Goal: Find specific fact: Find specific fact

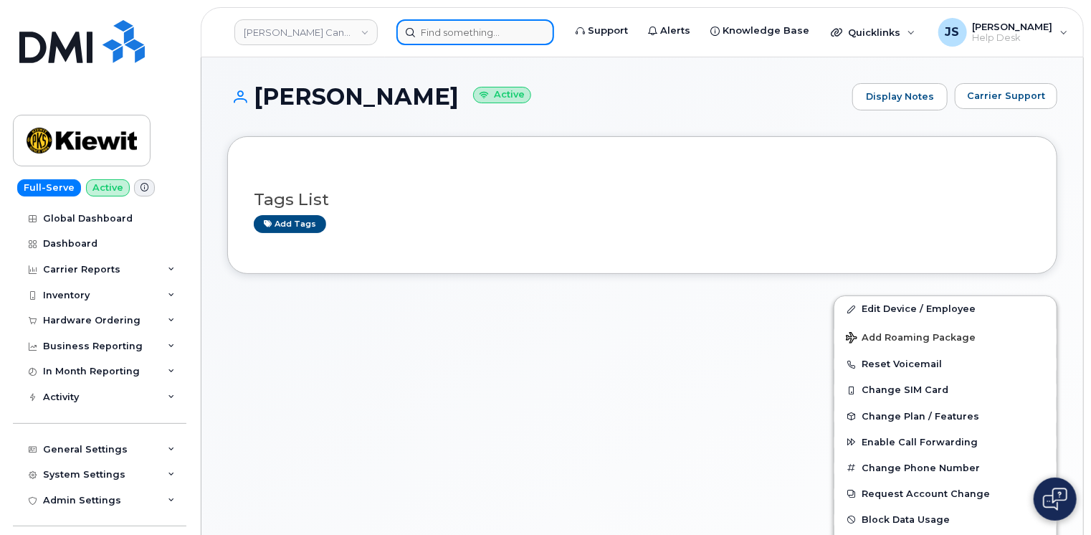
click at [492, 28] on input at bounding box center [475, 32] width 158 height 26
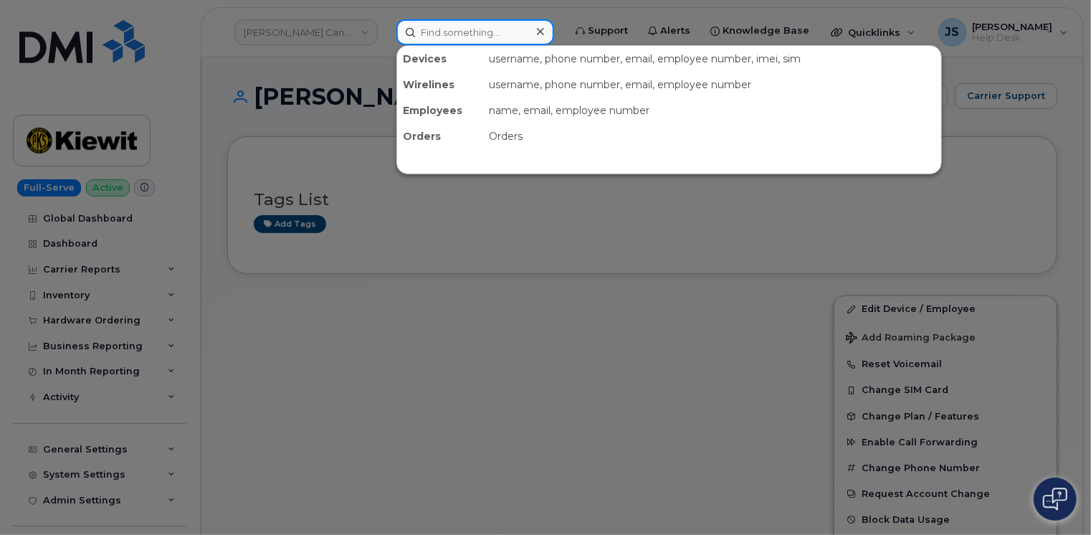
paste input "296374"
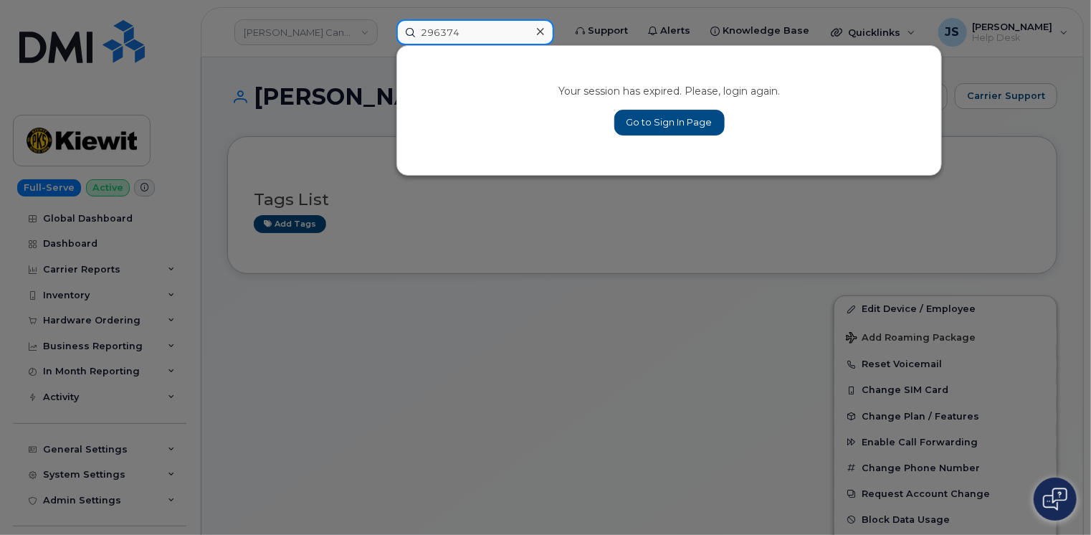
type input "296374"
click at [691, 120] on link "Go to Sign In Page" at bounding box center [669, 123] width 110 height 26
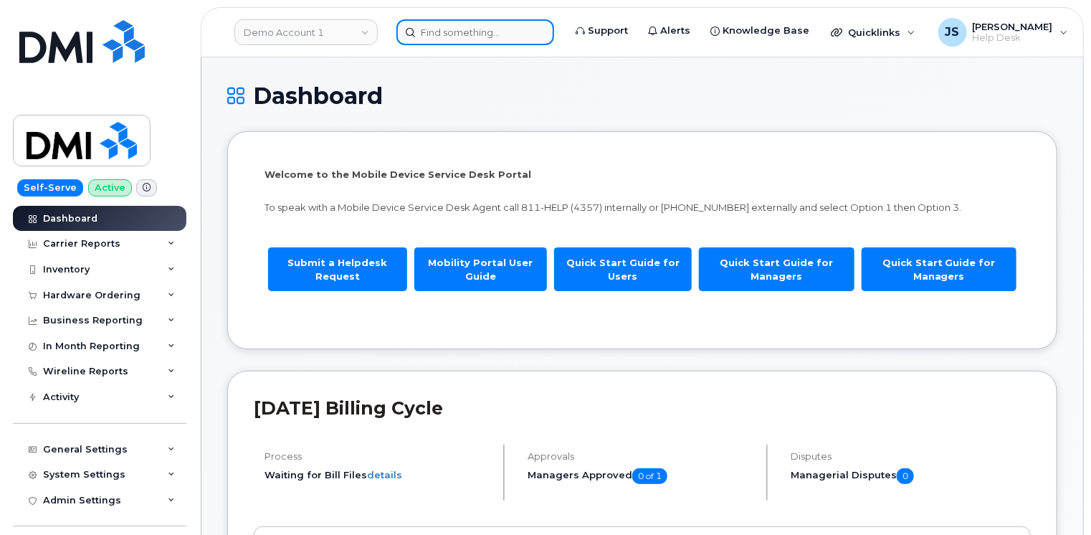
click at [433, 29] on input at bounding box center [475, 32] width 158 height 26
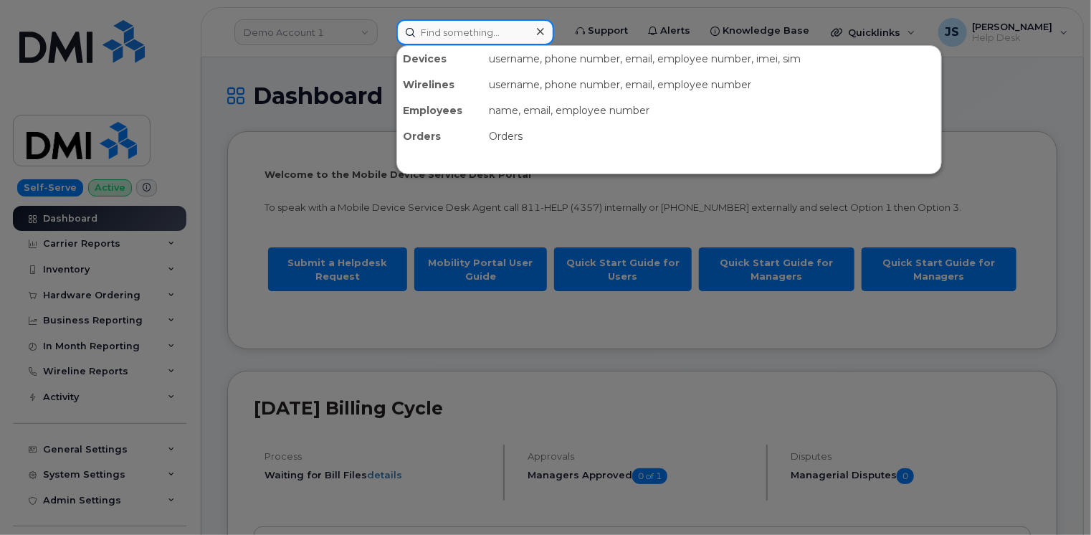
paste input "296374"
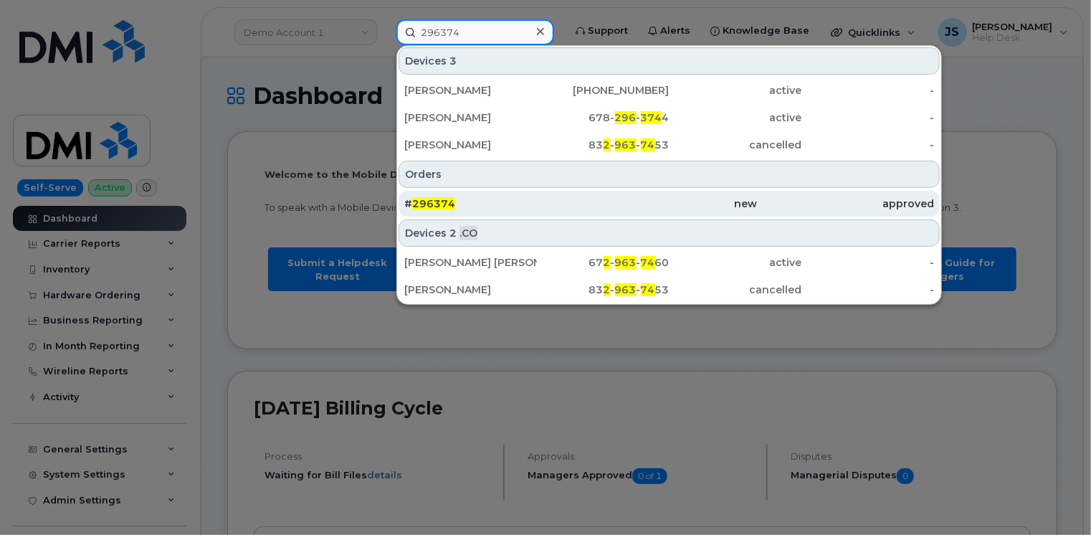
type input "296374"
click at [439, 204] on span "296374" at bounding box center [433, 203] width 43 height 13
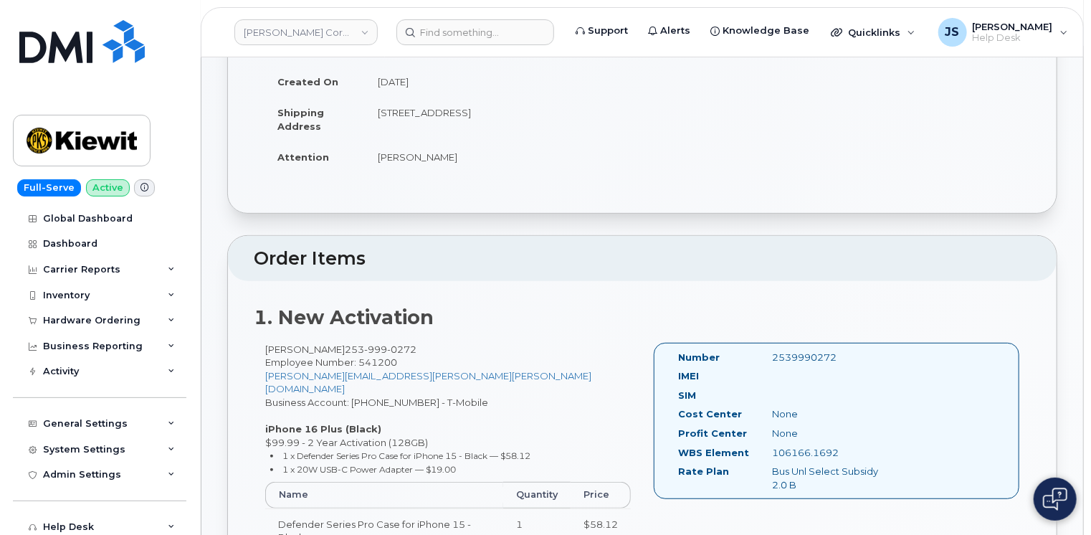
scroll to position [215, 0]
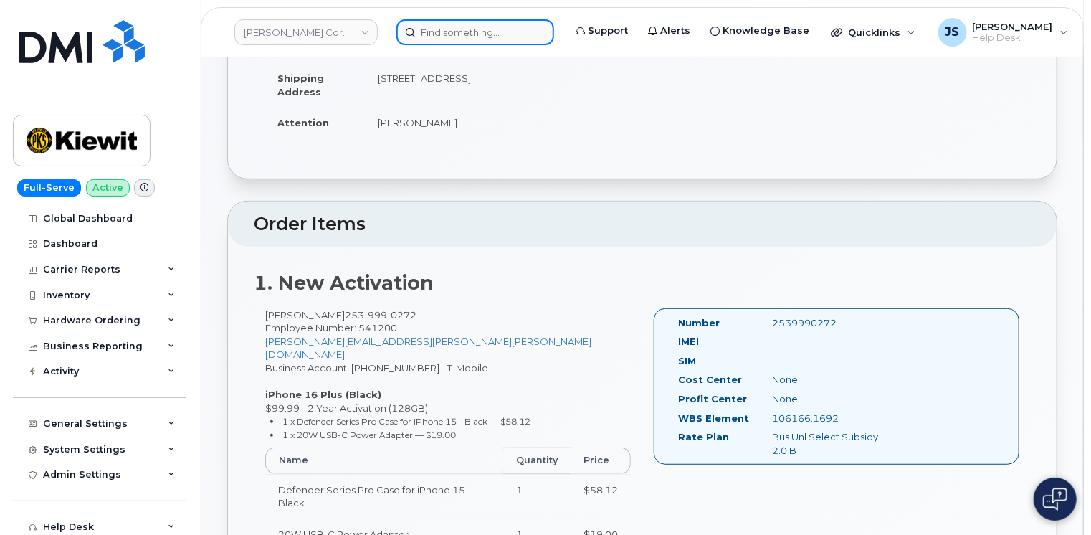
click at [452, 29] on input at bounding box center [475, 32] width 158 height 26
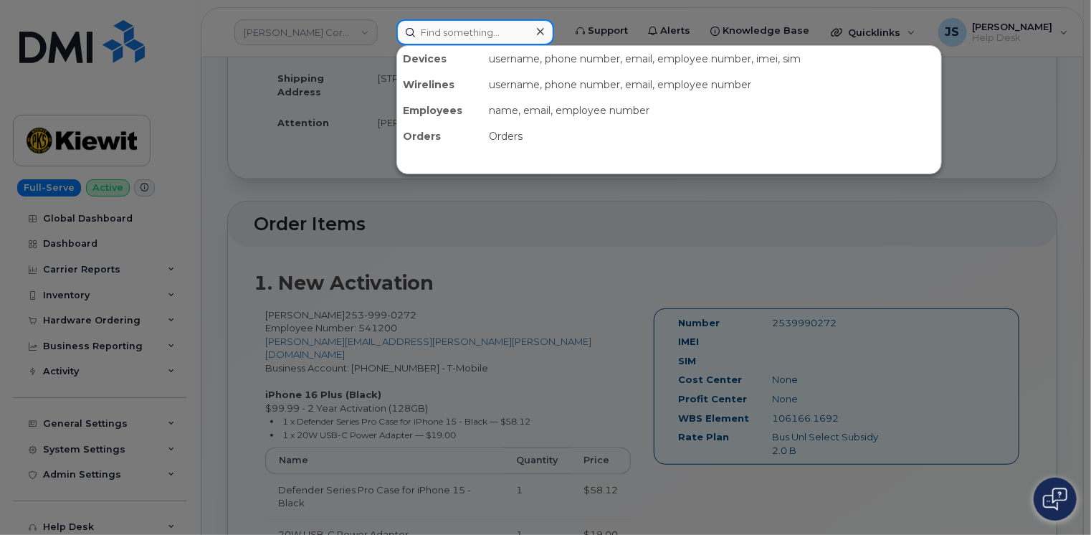
paste input "[TECHNICAL_ID]"
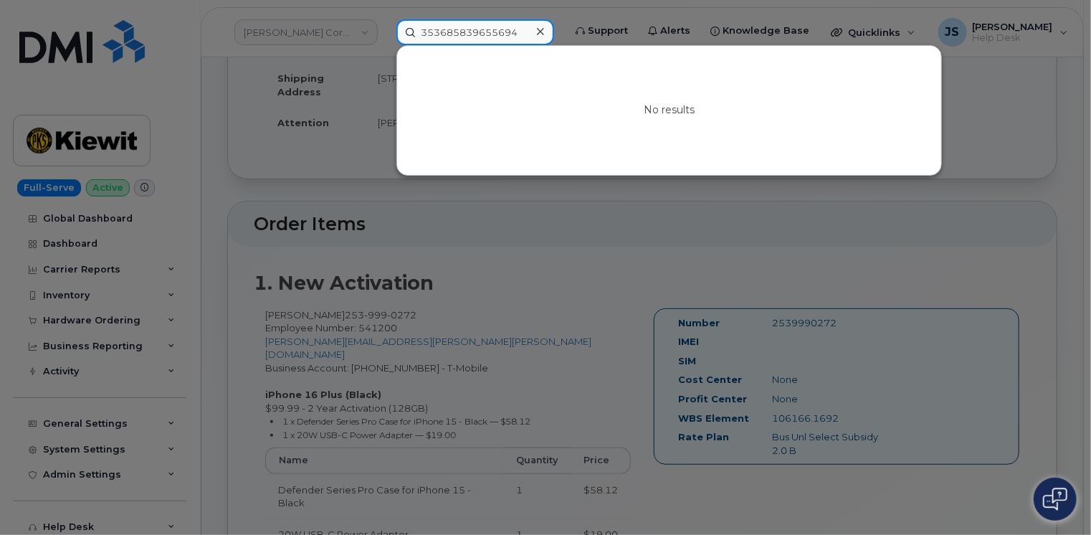
click at [464, 33] on input "353685839655694" at bounding box center [475, 32] width 158 height 26
click at [363, 317] on div at bounding box center [545, 267] width 1091 height 535
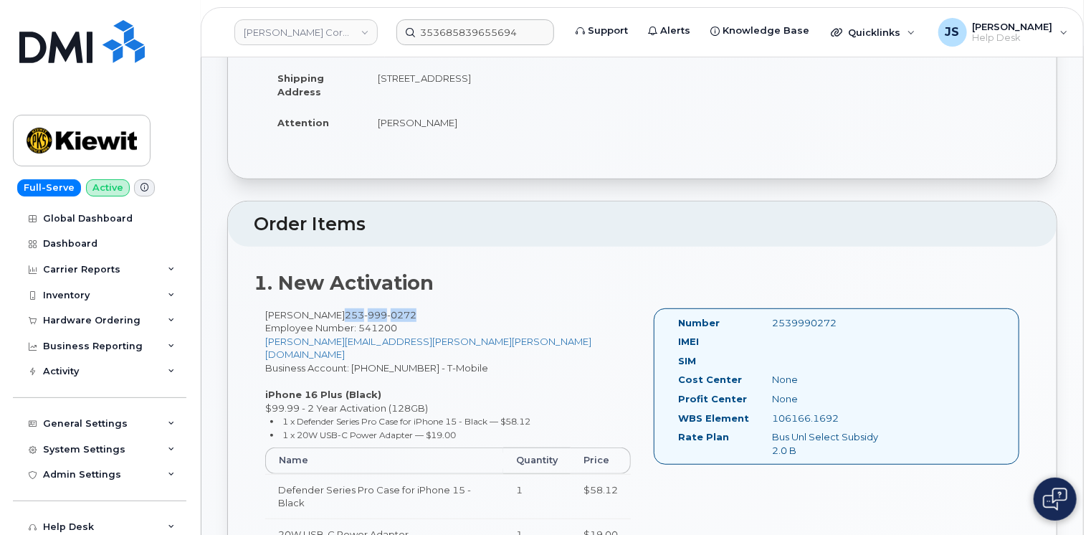
drag, startPoint x: 328, startPoint y: 311, endPoint x: 397, endPoint y: 313, distance: 68.8
click at [397, 313] on span "[PHONE_NUMBER]" at bounding box center [381, 314] width 72 height 11
copy span "253 999 0272"
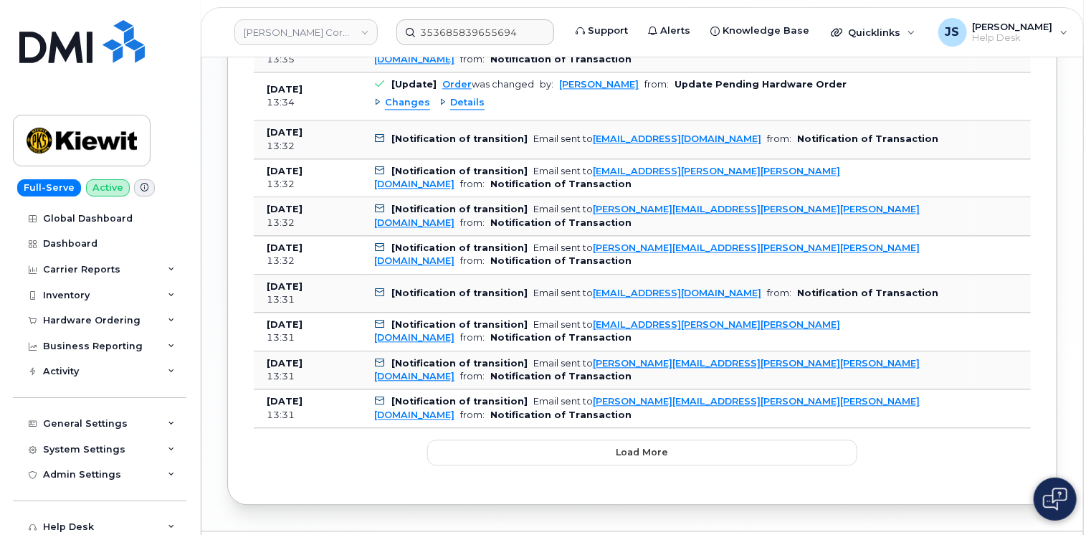
scroll to position [1600, 0]
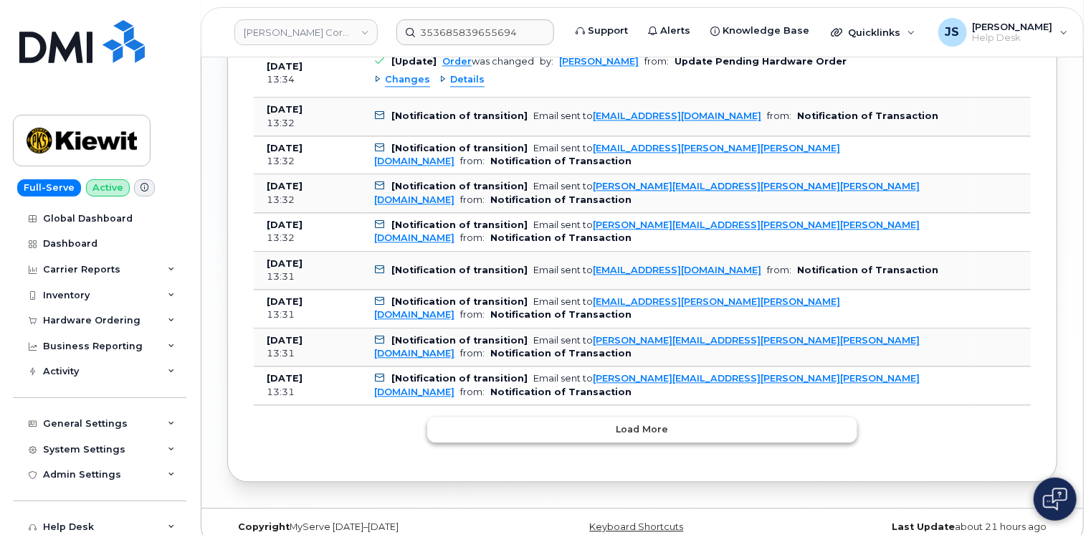
click at [622, 422] on span "Load more" at bounding box center [643, 429] width 52 height 14
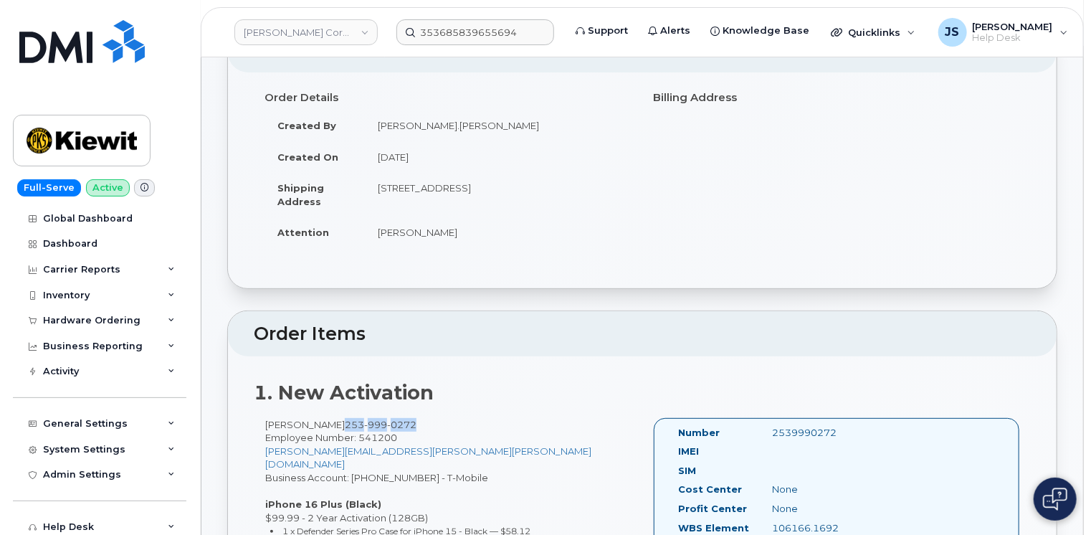
scroll to position [0, 0]
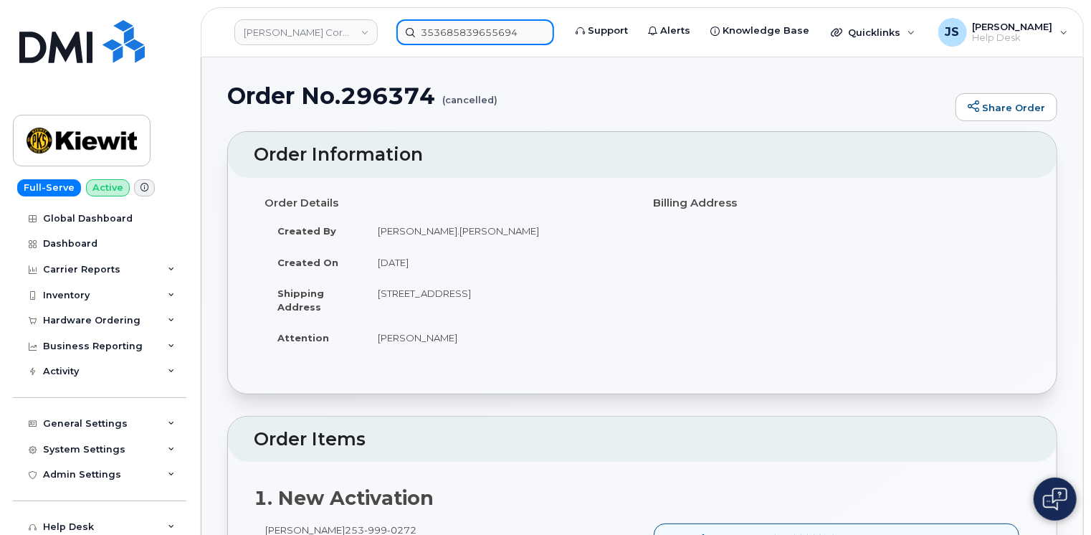
click at [475, 31] on input "353685839655694" at bounding box center [475, 32] width 158 height 26
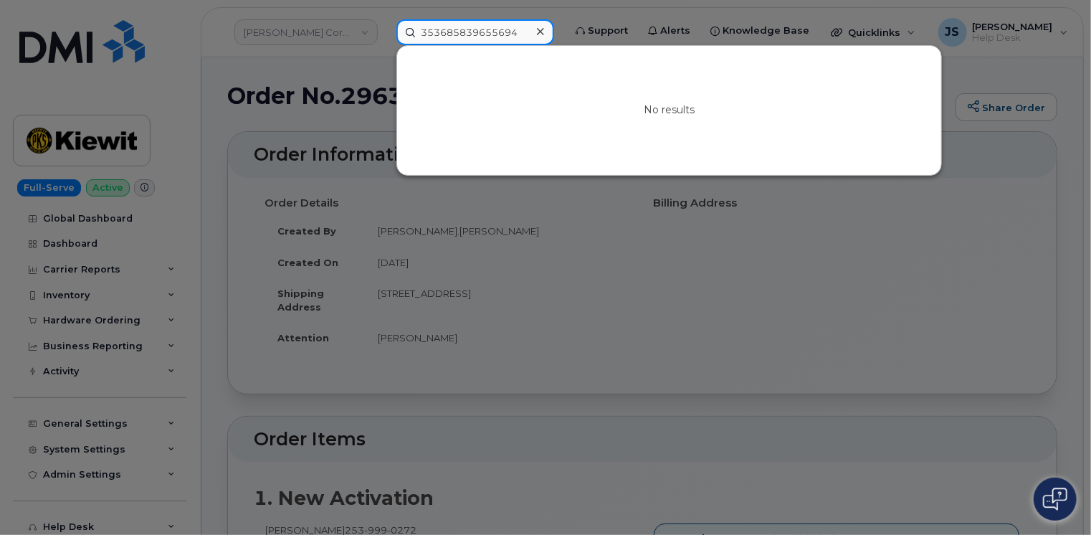
click at [475, 31] on input "353685839655694" at bounding box center [475, 32] width 158 height 26
paste input "2937"
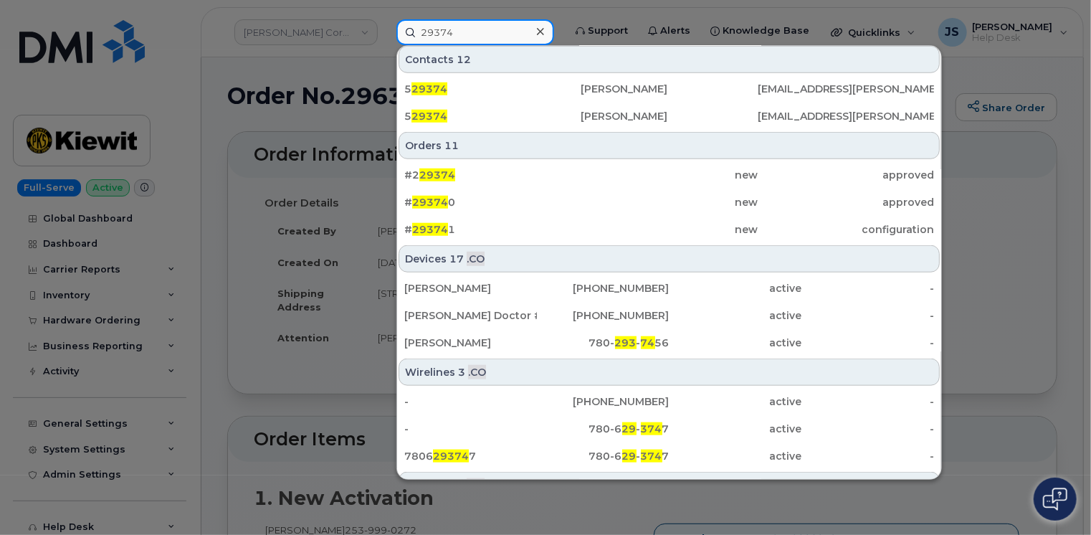
scroll to position [645, 0]
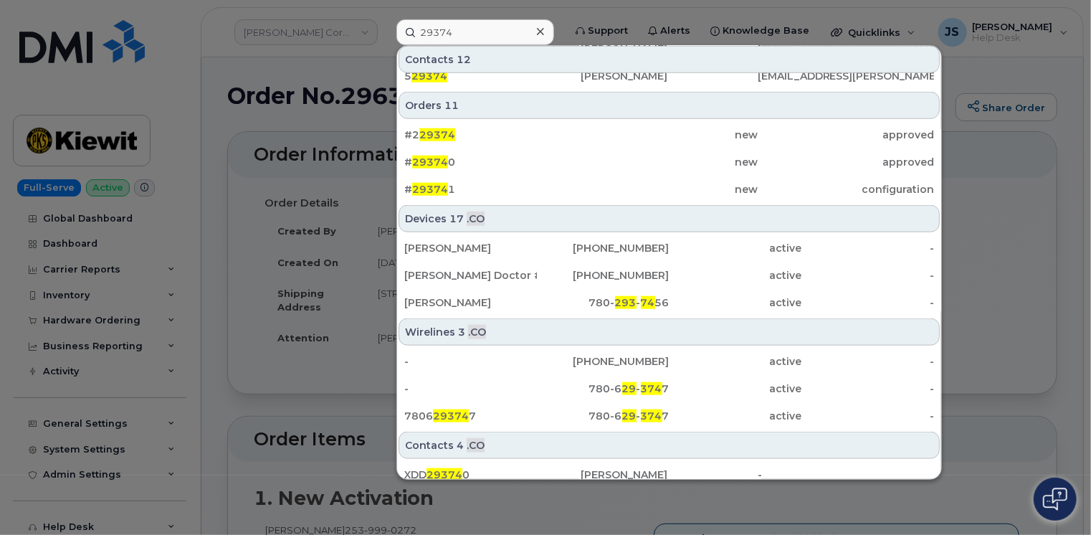
click at [247, 406] on div at bounding box center [545, 267] width 1091 height 535
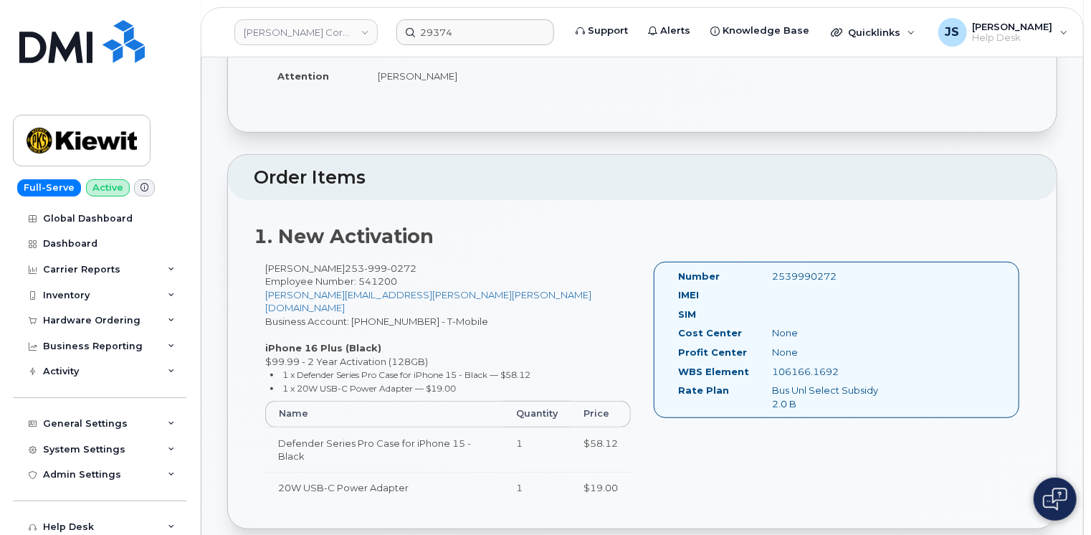
scroll to position [287, 0]
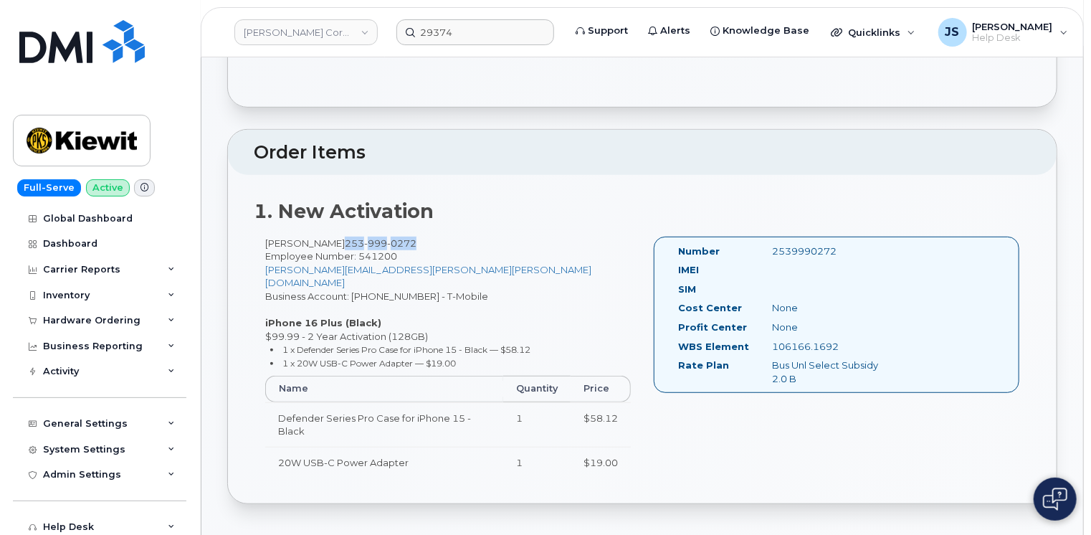
drag, startPoint x: 399, startPoint y: 242, endPoint x: 329, endPoint y: 242, distance: 69.5
click at [345, 242] on span "253 999 0272" at bounding box center [381, 242] width 72 height 11
copy span "253 999 0272"
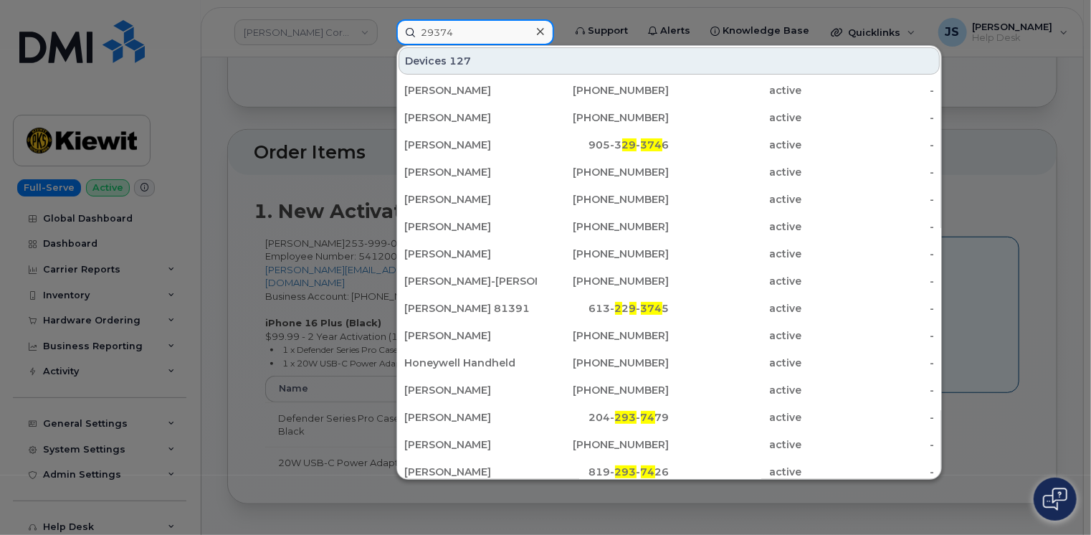
click at [459, 39] on input "29374" at bounding box center [475, 32] width 158 height 26
paste input "539990272"
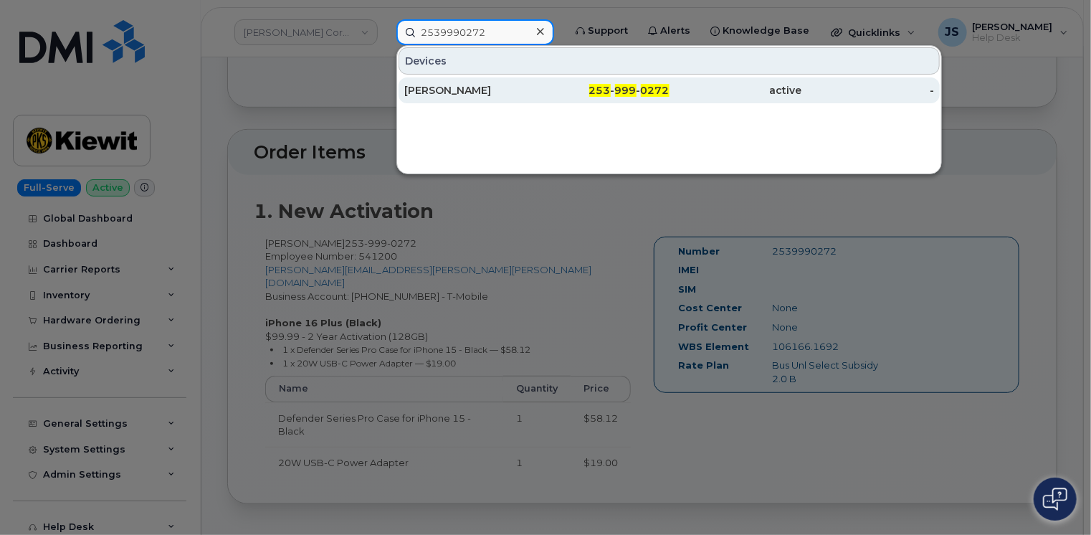
type input "2539990272"
click at [457, 83] on div "JOHANN BERG" at bounding box center [470, 90] width 133 height 14
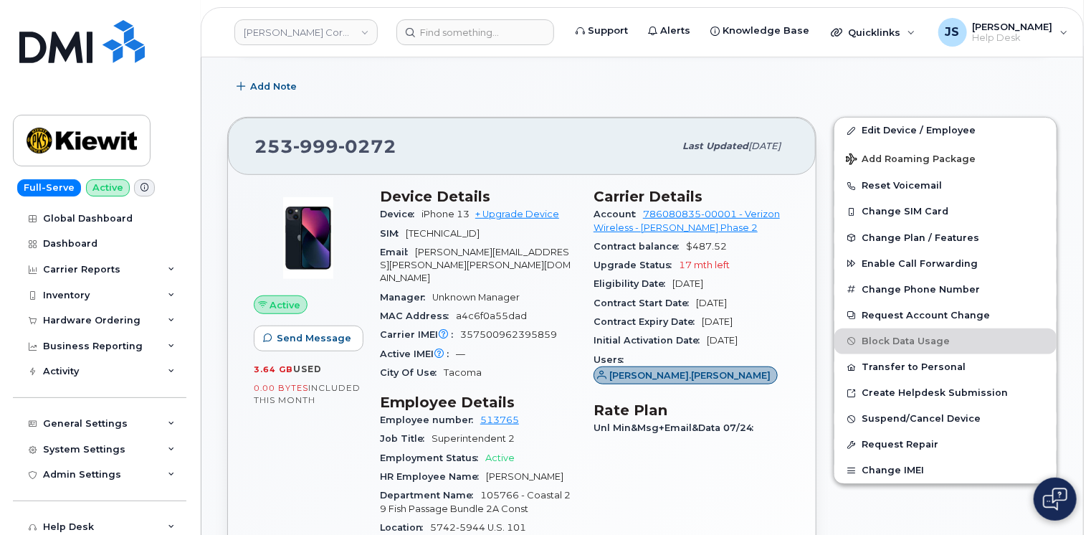
scroll to position [358, 0]
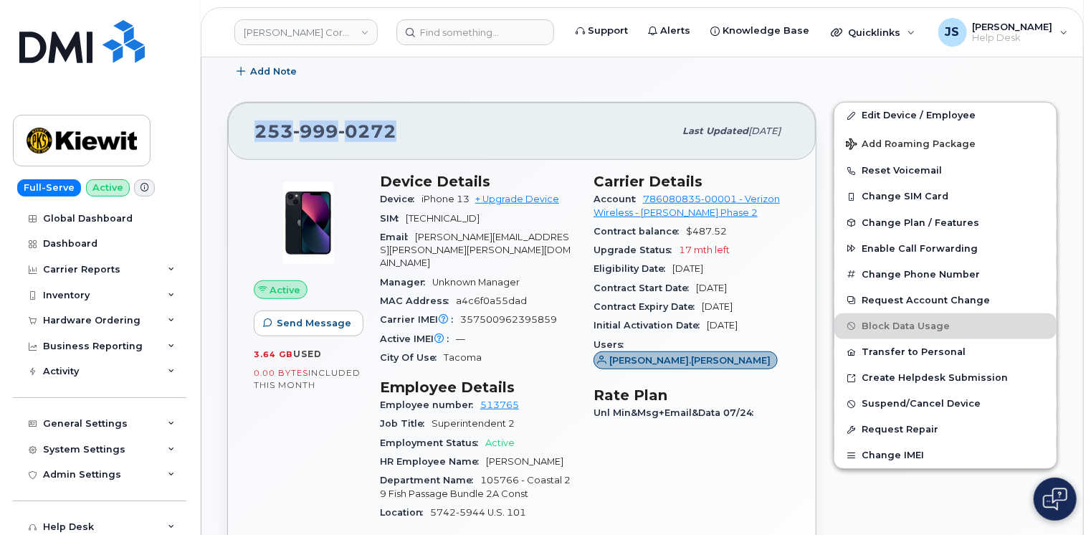
drag, startPoint x: 262, startPoint y: 134, endPoint x: 389, endPoint y: 130, distance: 126.3
click at [389, 130] on span "253 999 0272" at bounding box center [326, 131] width 142 height 22
copy span "253 999 0272"
